Goal: Check status

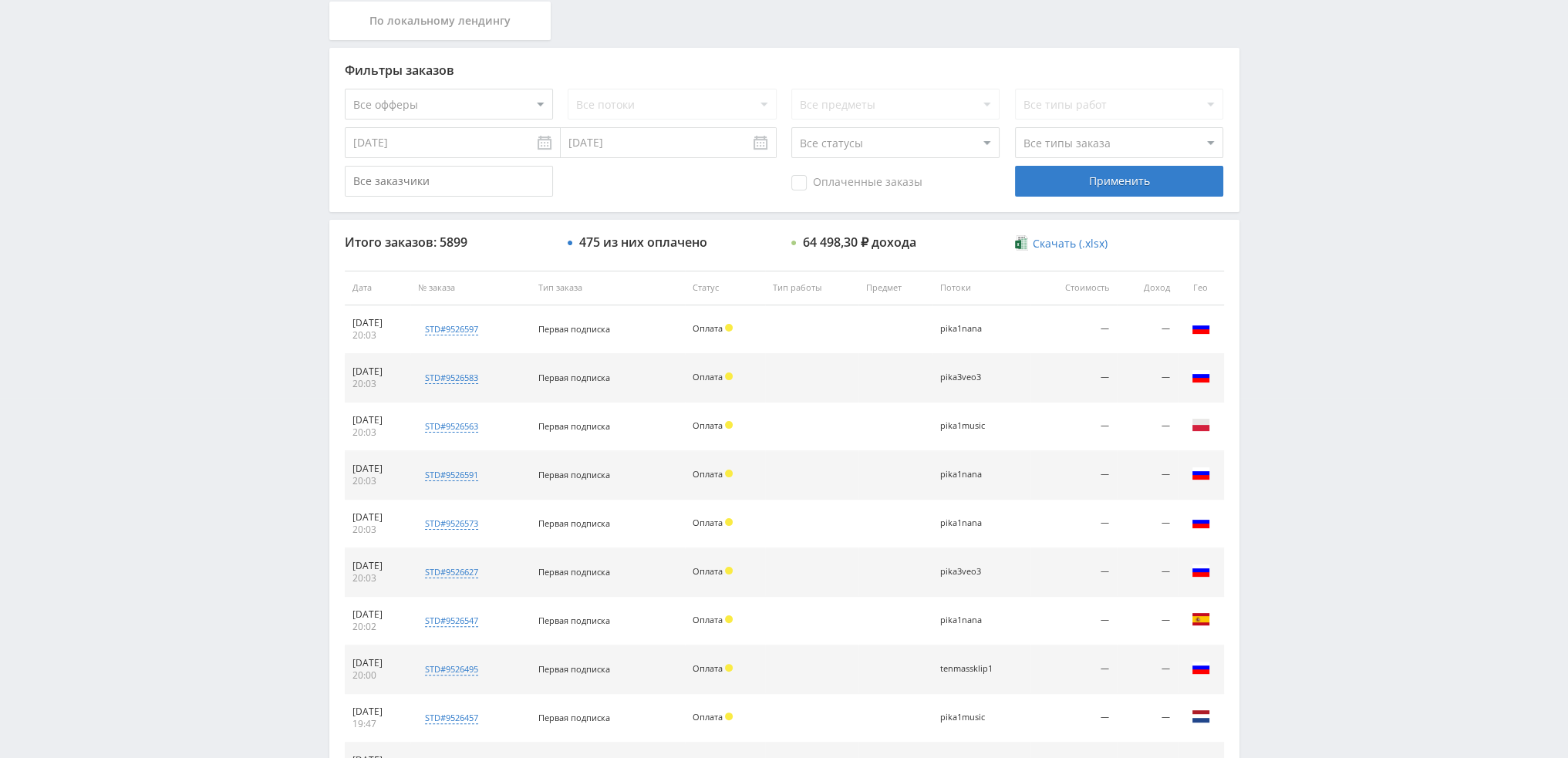
scroll to position [71, 0]
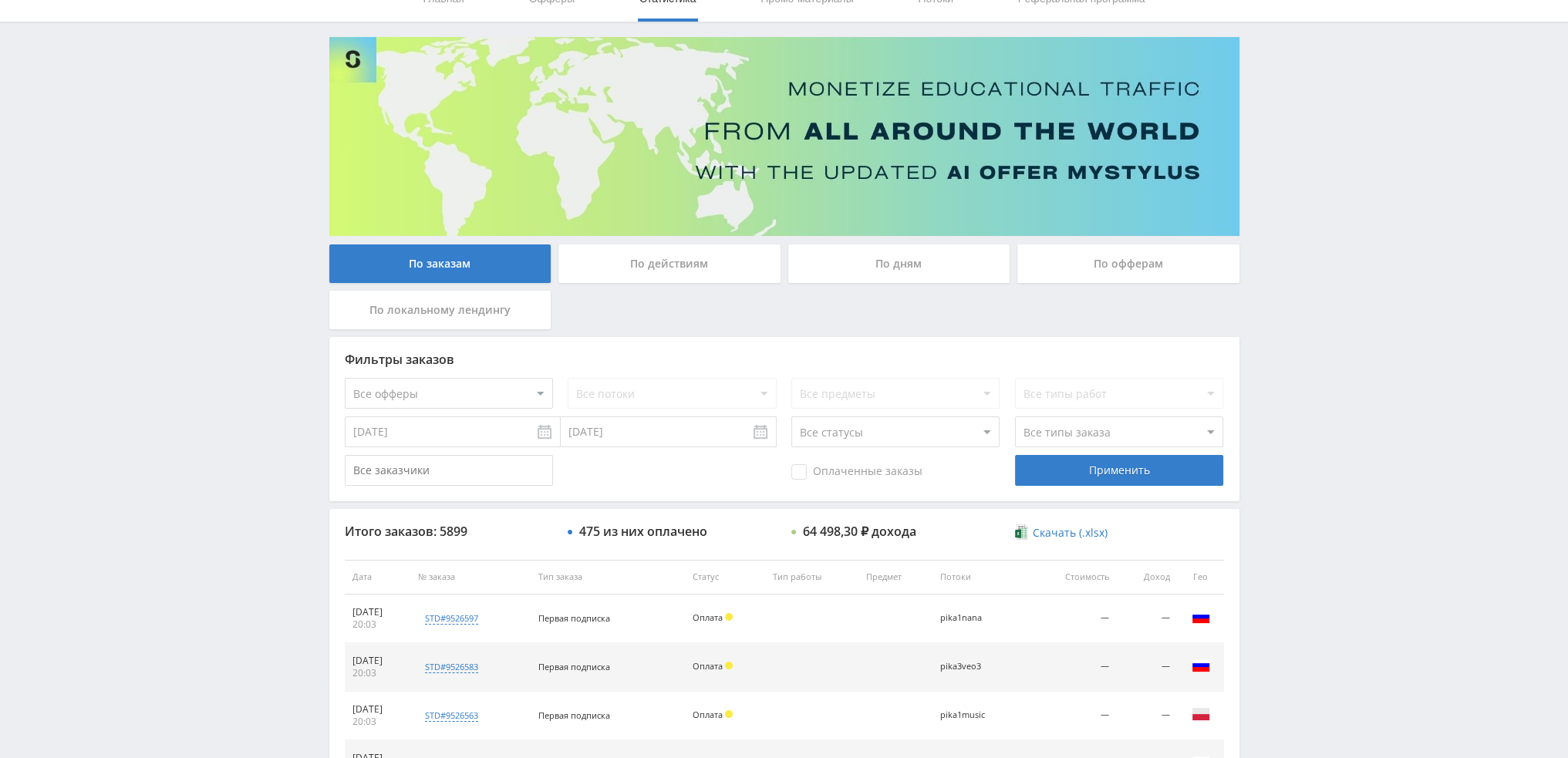
click at [942, 265] on div "По дням" at bounding box center [899, 263] width 222 height 38
click at [0, 0] on input "По дням" at bounding box center [0, 0] width 0 height 0
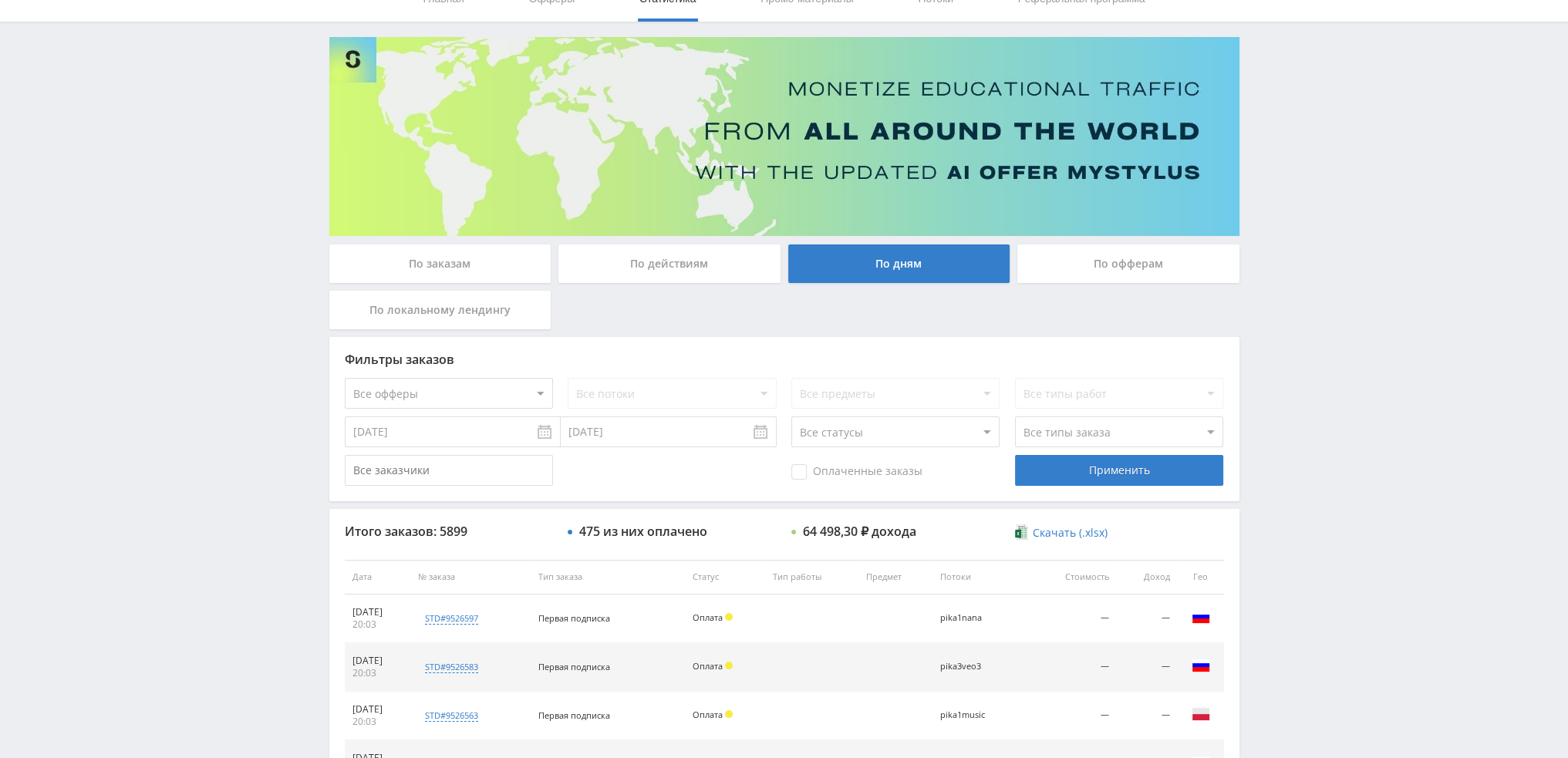
scroll to position [0, 0]
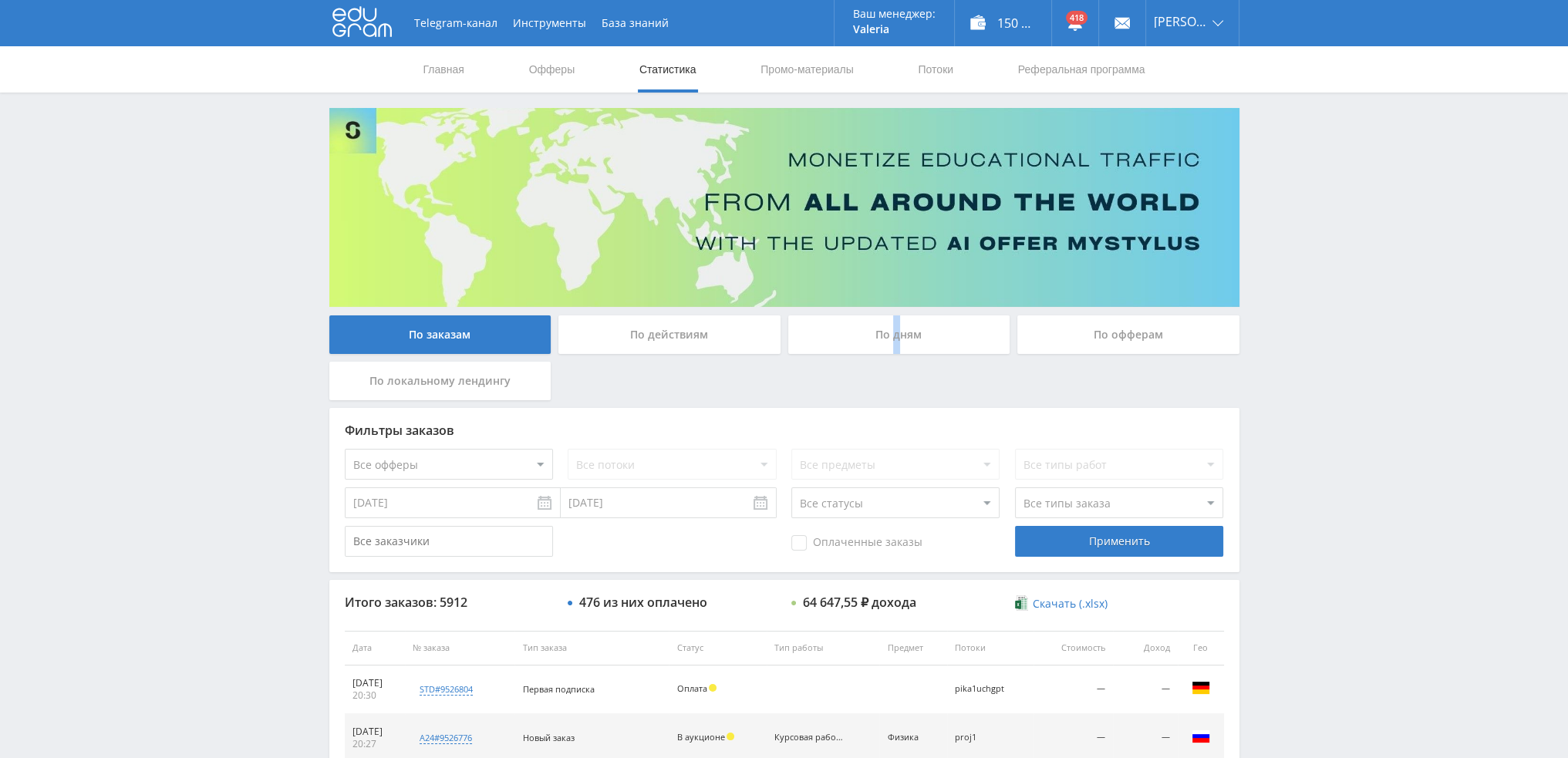
click at [895, 315] on div "По дням" at bounding box center [899, 335] width 222 height 38
click at [925, 330] on div "По дням" at bounding box center [899, 335] width 222 height 38
click at [0, 0] on input "По дням" at bounding box center [0, 0] width 0 height 0
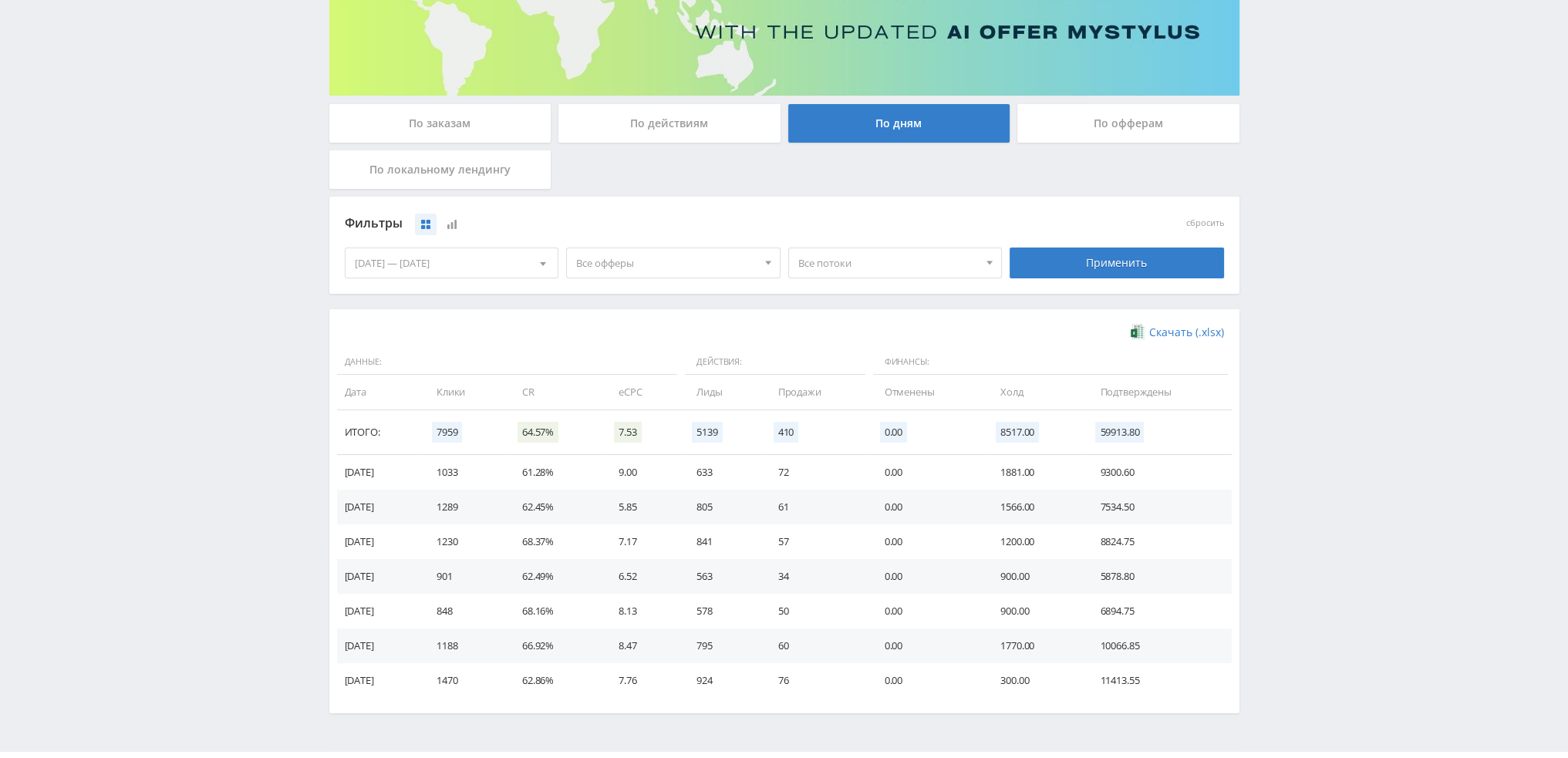
scroll to position [232, 0]
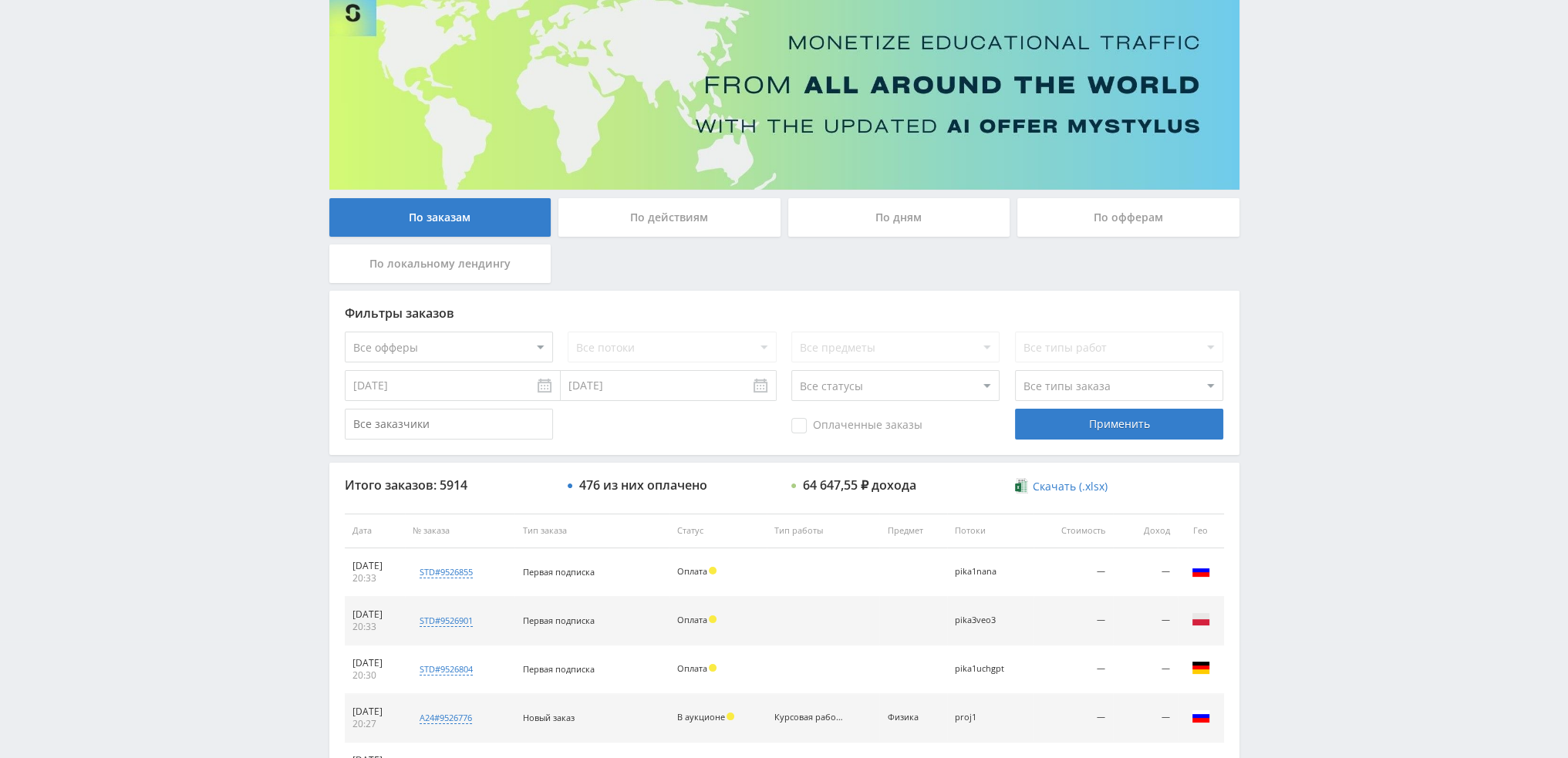
scroll to position [71, 0]
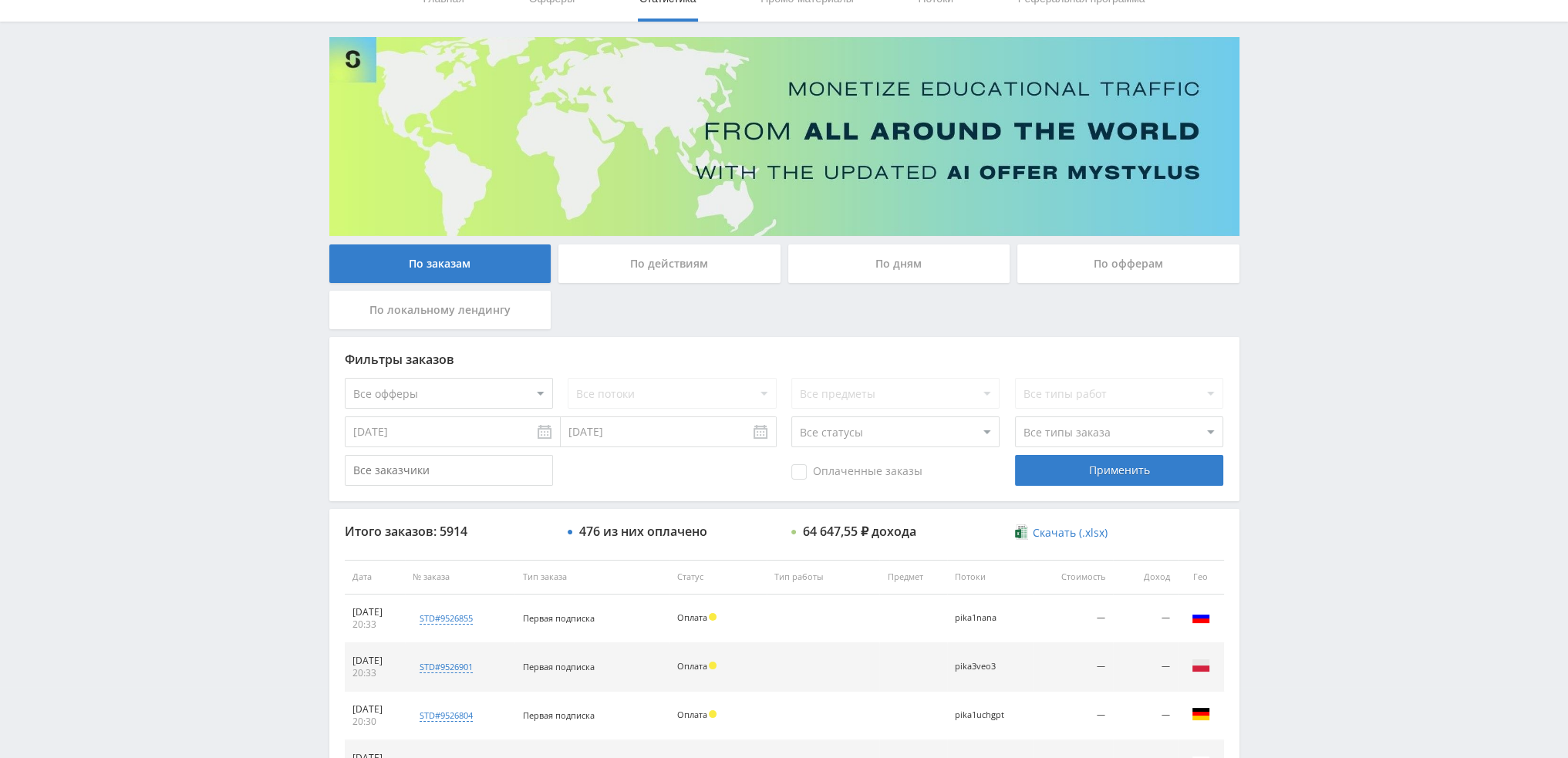
click at [884, 262] on div "По дням" at bounding box center [899, 263] width 222 height 38
click at [0, 0] on input "По дням" at bounding box center [0, 0] width 0 height 0
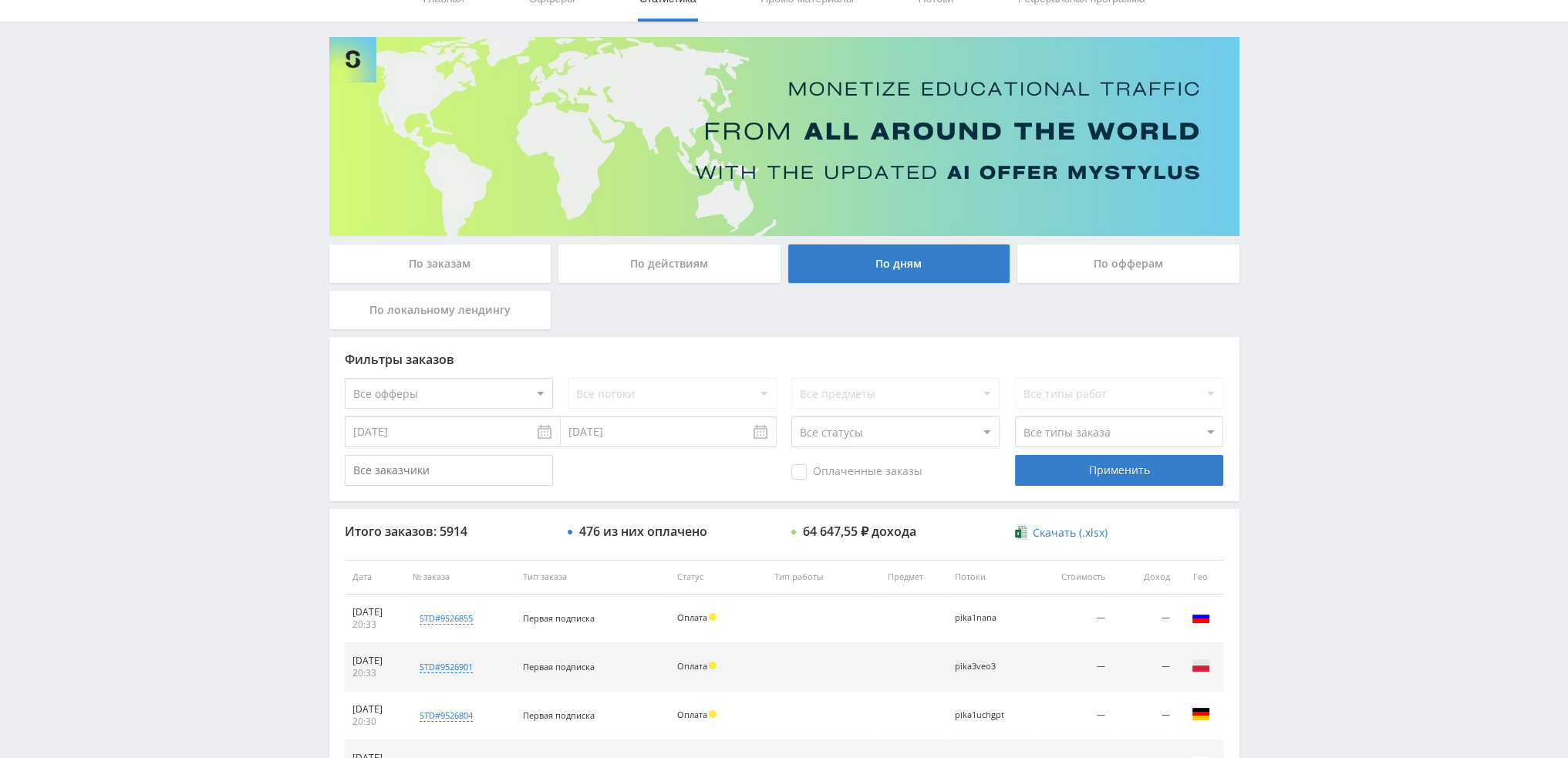
scroll to position [0, 0]
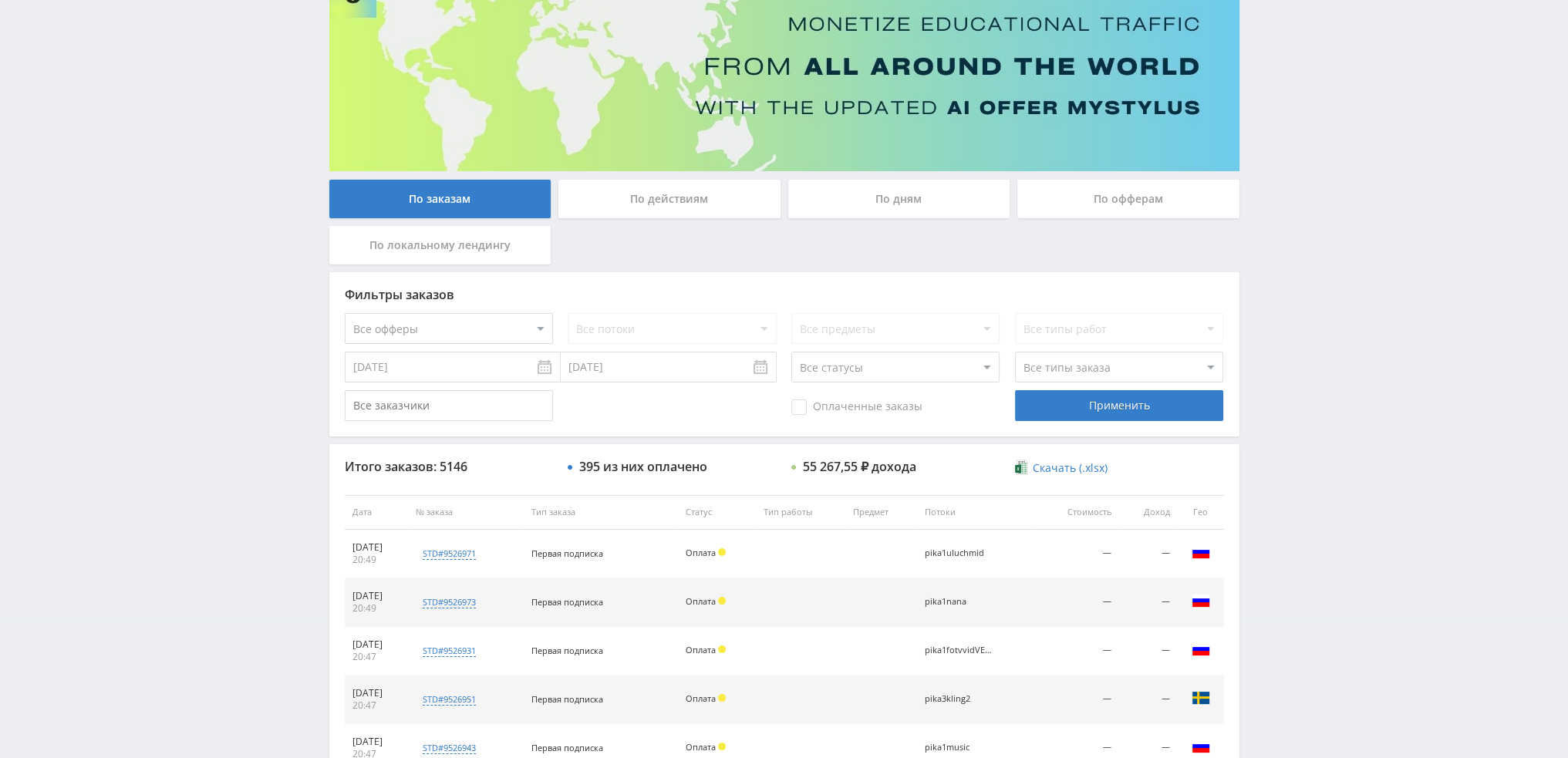
scroll to position [77, 0]
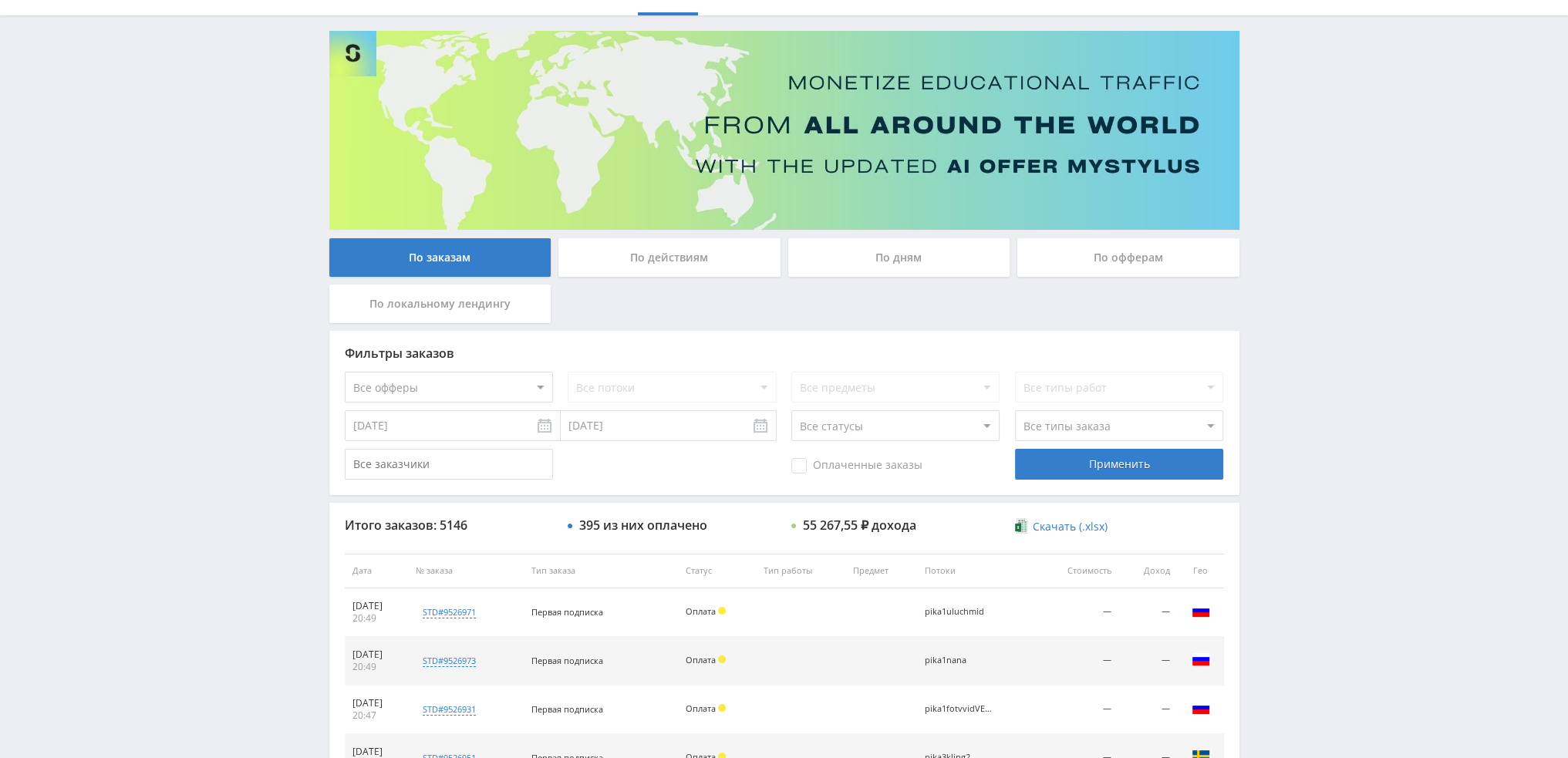
click at [907, 268] on div "По дням" at bounding box center [899, 257] width 222 height 38
click at [0, 0] on input "По дням" at bounding box center [0, 0] width 0 height 0
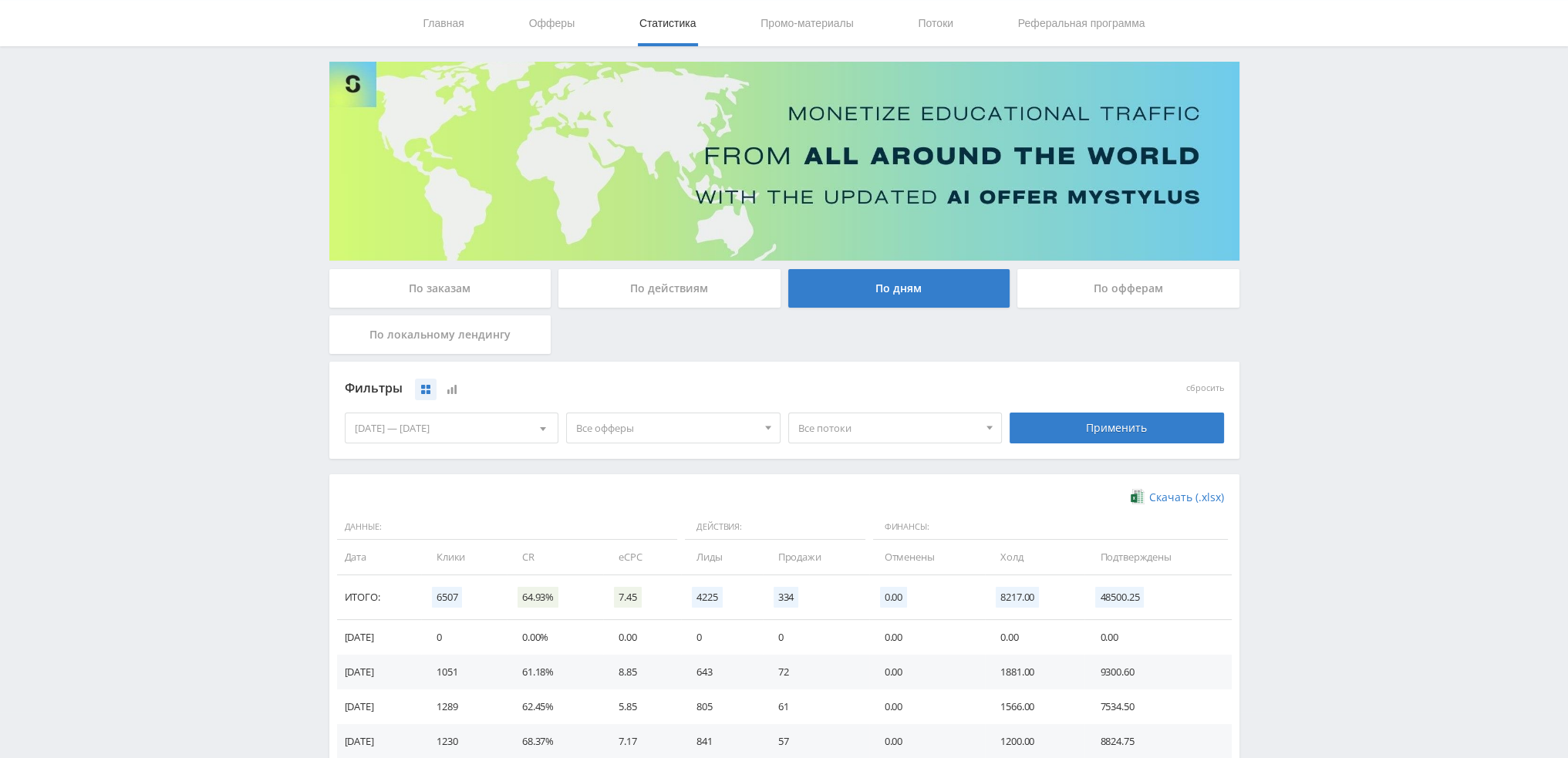
scroll to position [0, 0]
